Goal: Navigation & Orientation: Understand site structure

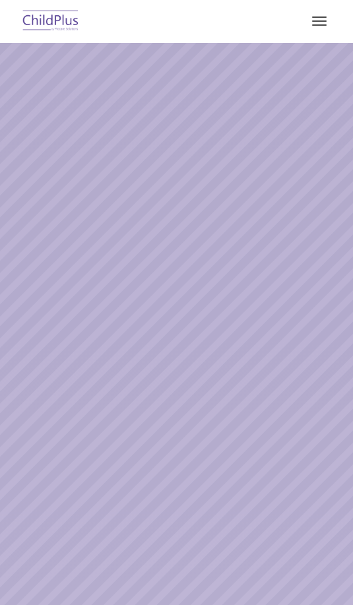
select select "MEDIUM"
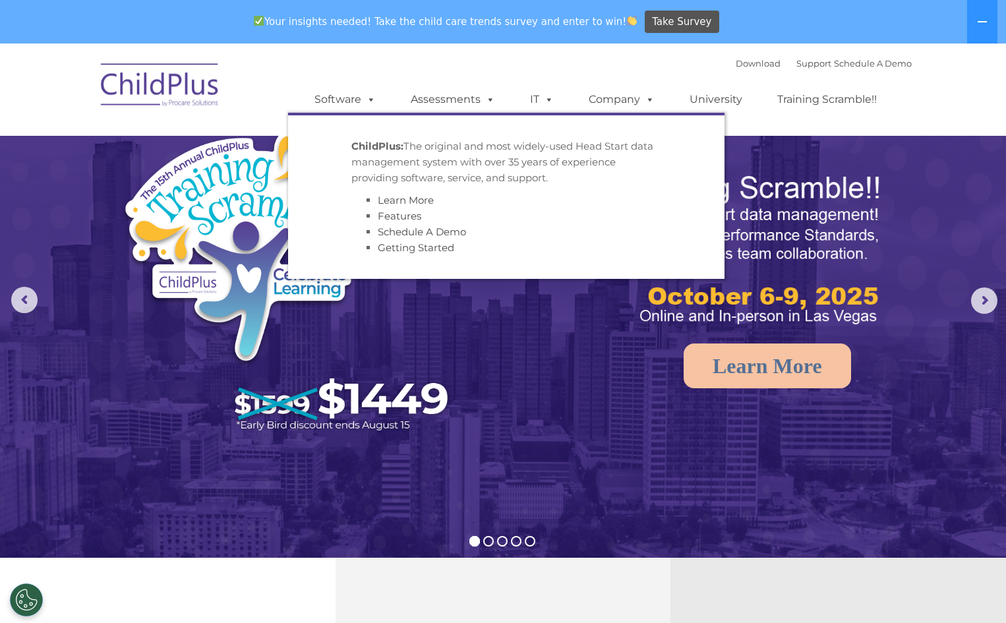
click at [156, 96] on img at bounding box center [160, 87] width 132 height 66
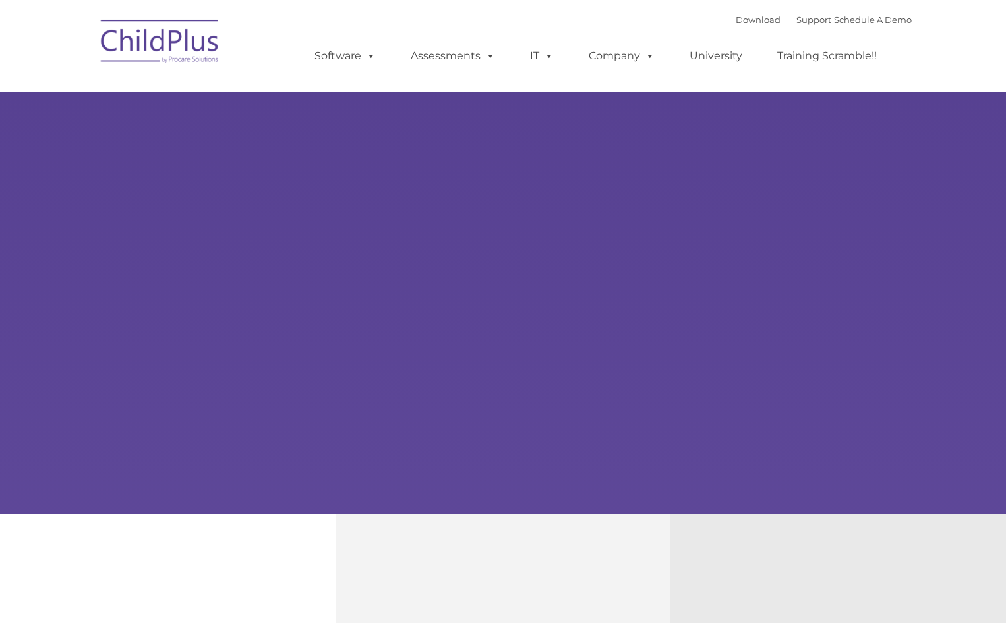
type input ""
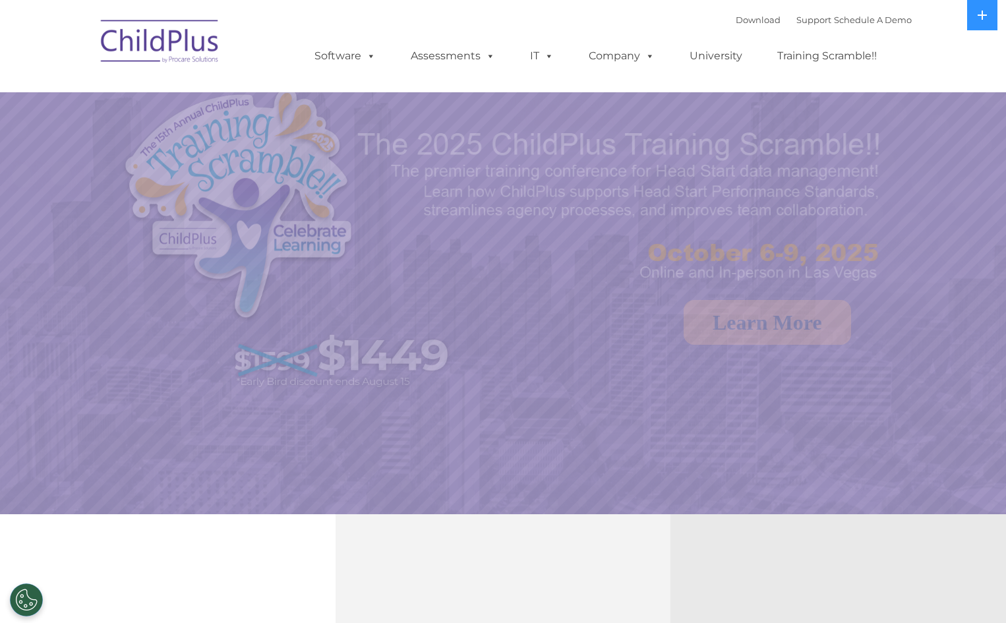
select select "MEDIUM"
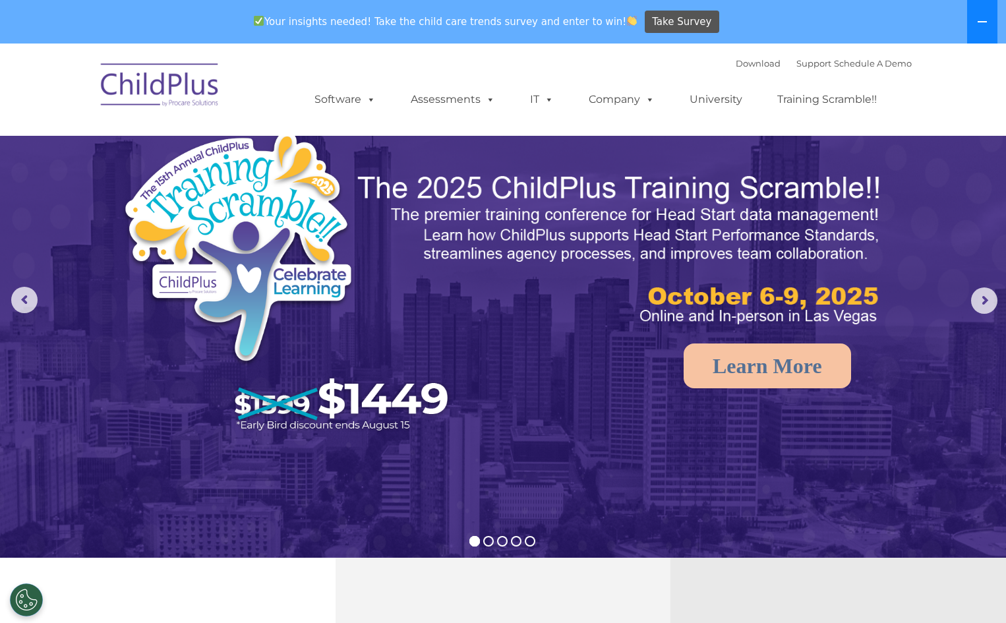
click at [984, 18] on icon at bounding box center [982, 21] width 11 height 11
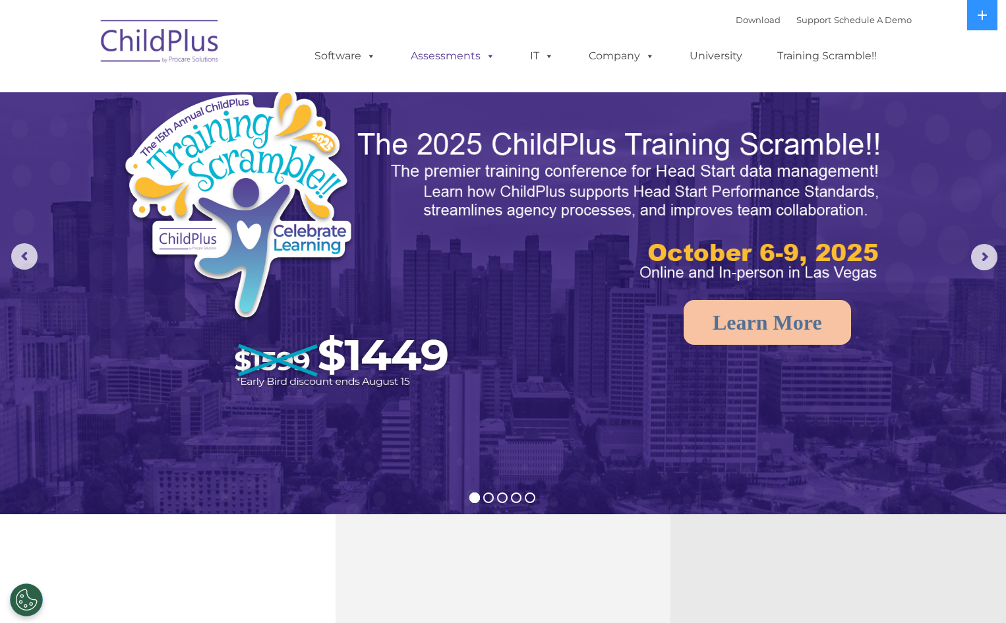
click at [456, 58] on link "Assessments" at bounding box center [453, 56] width 111 height 26
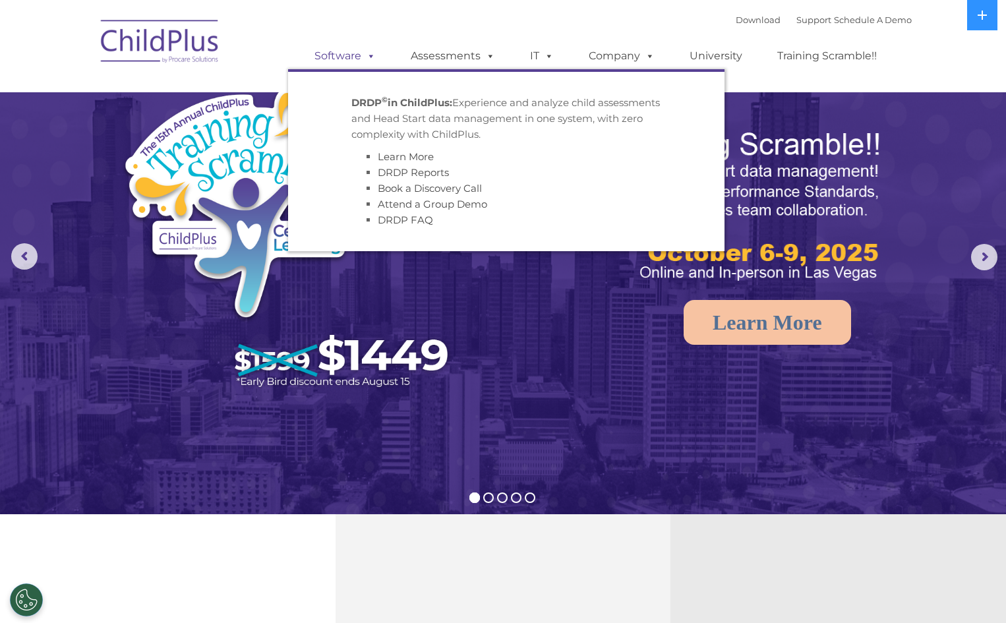
click at [357, 56] on link "Software" at bounding box center [345, 56] width 88 height 26
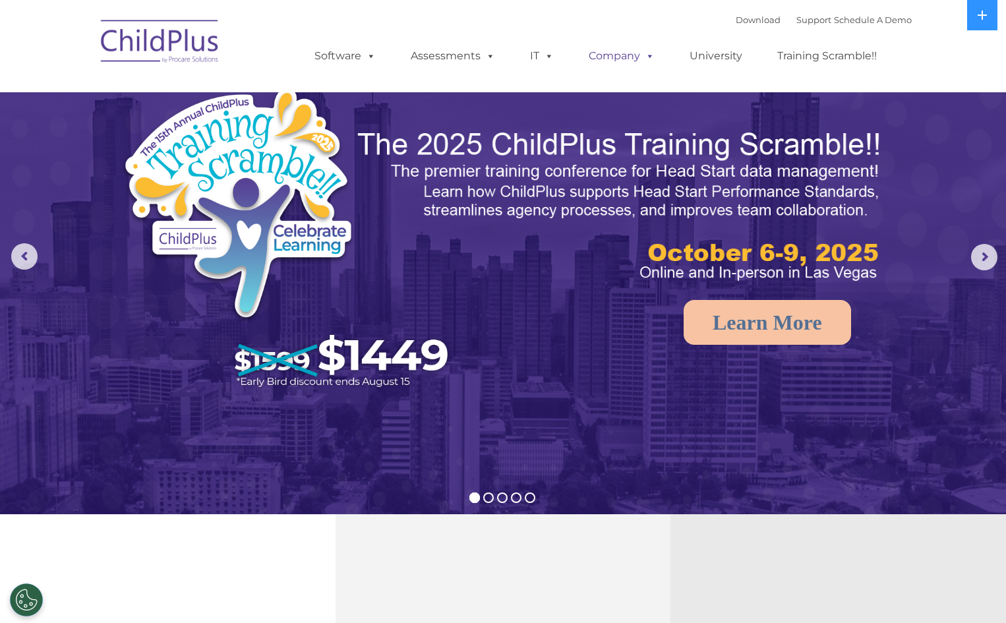
click at [610, 57] on link "Company" at bounding box center [622, 56] width 92 height 26
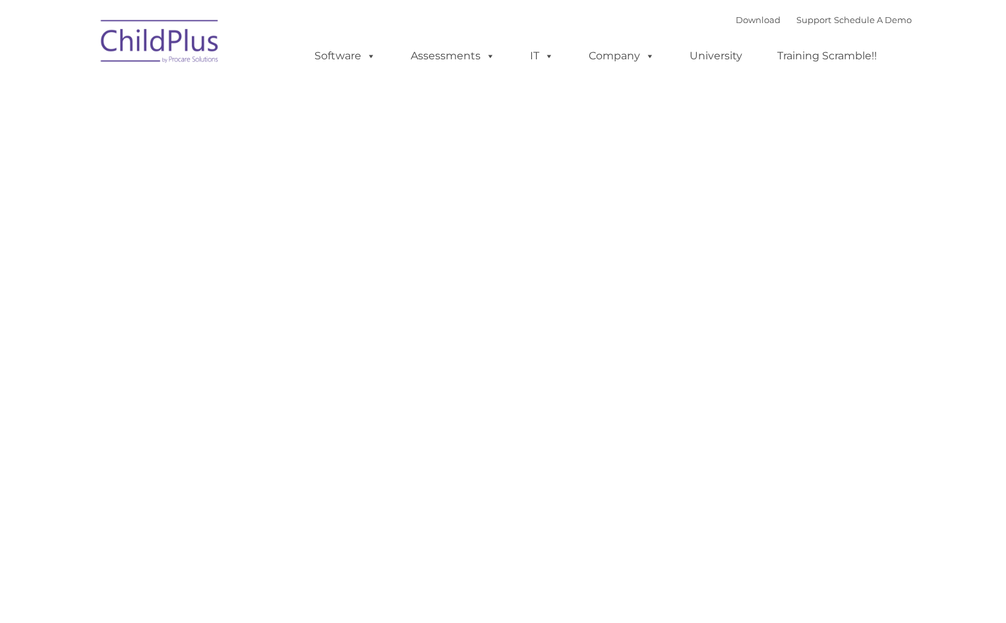
type input ""
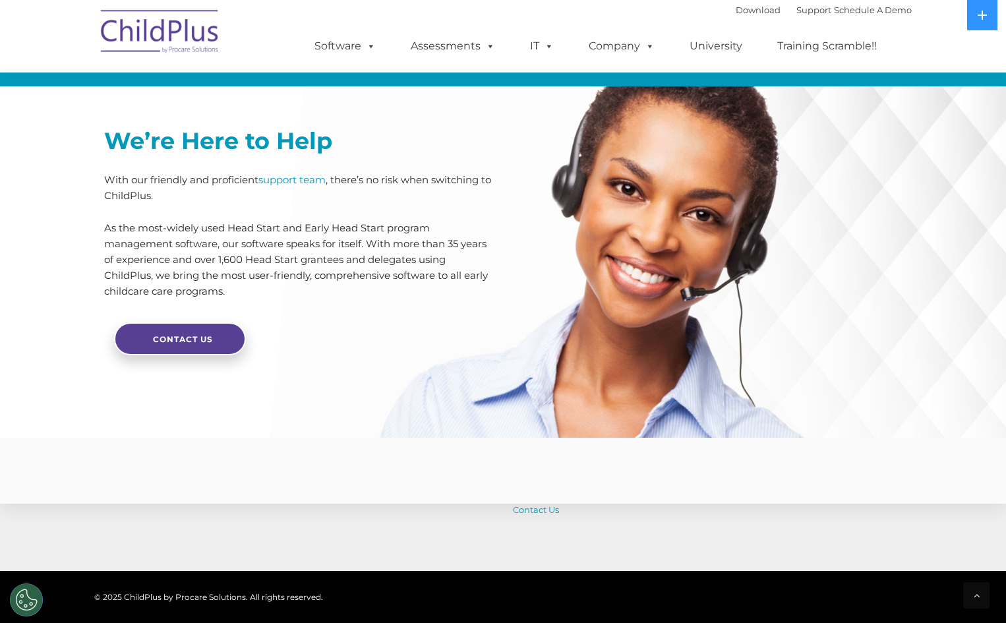
scroll to position [3089, 0]
